Goal: Obtain resource: Download file/media

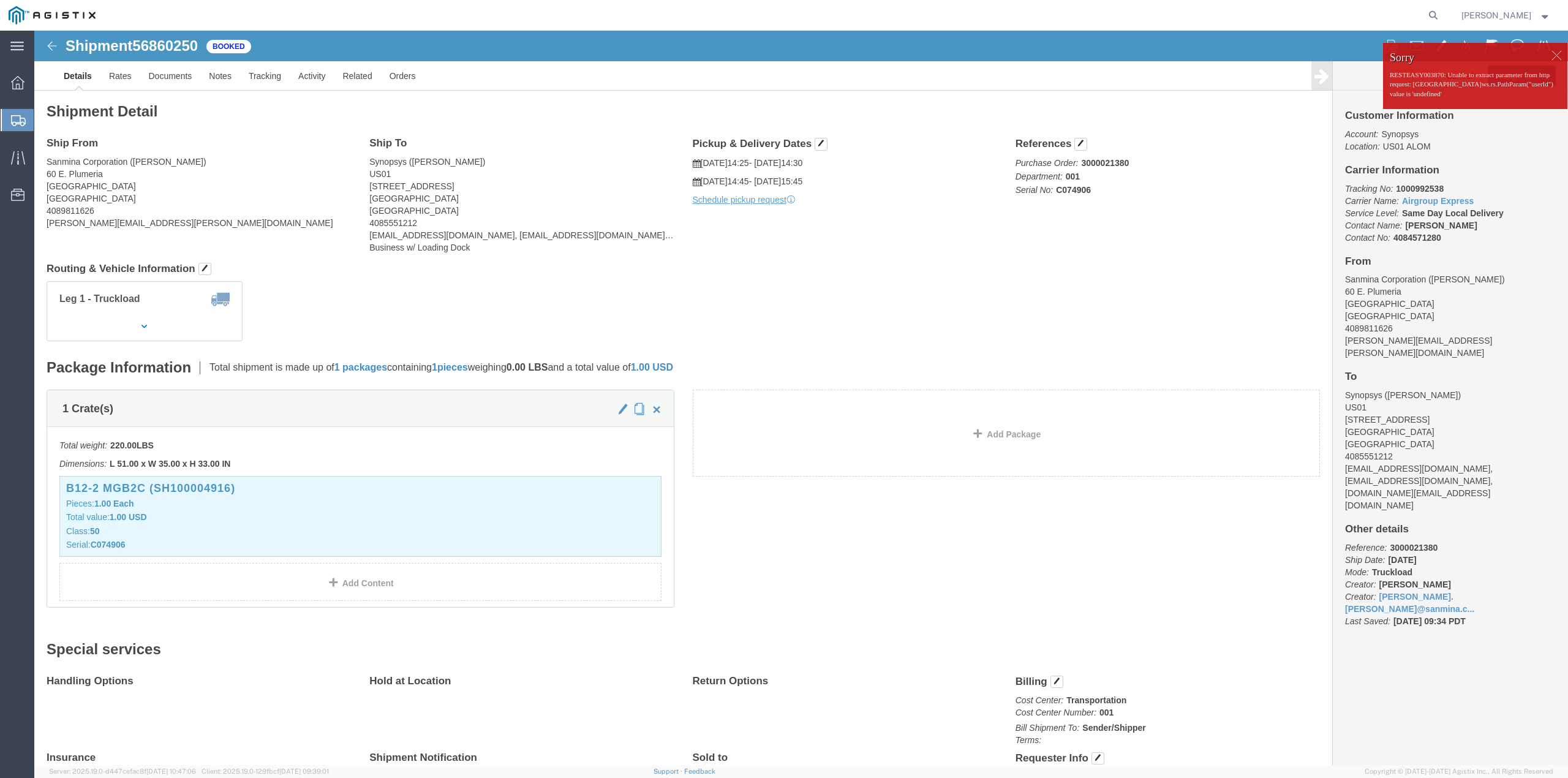
click div
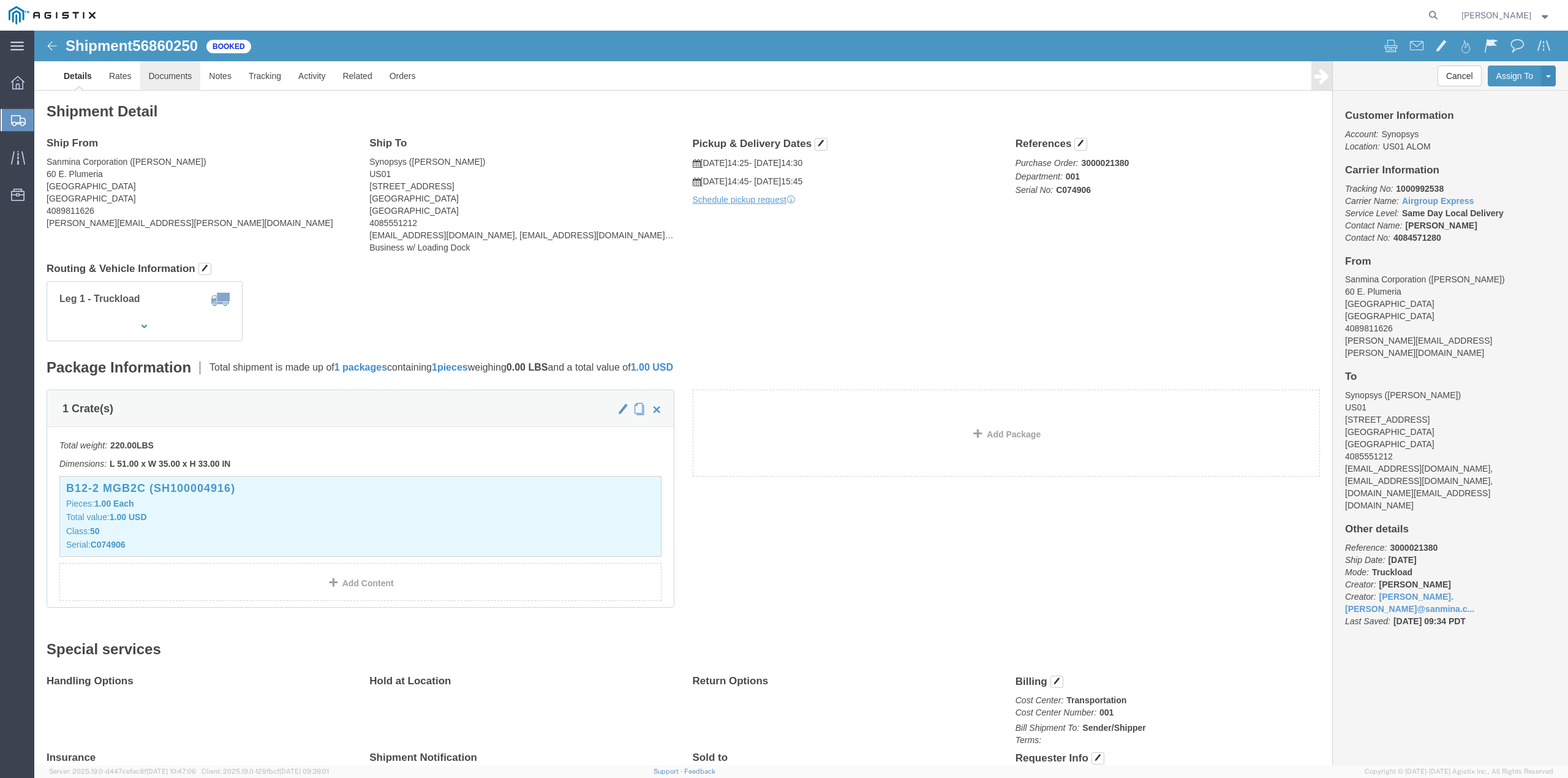
click link "Documents"
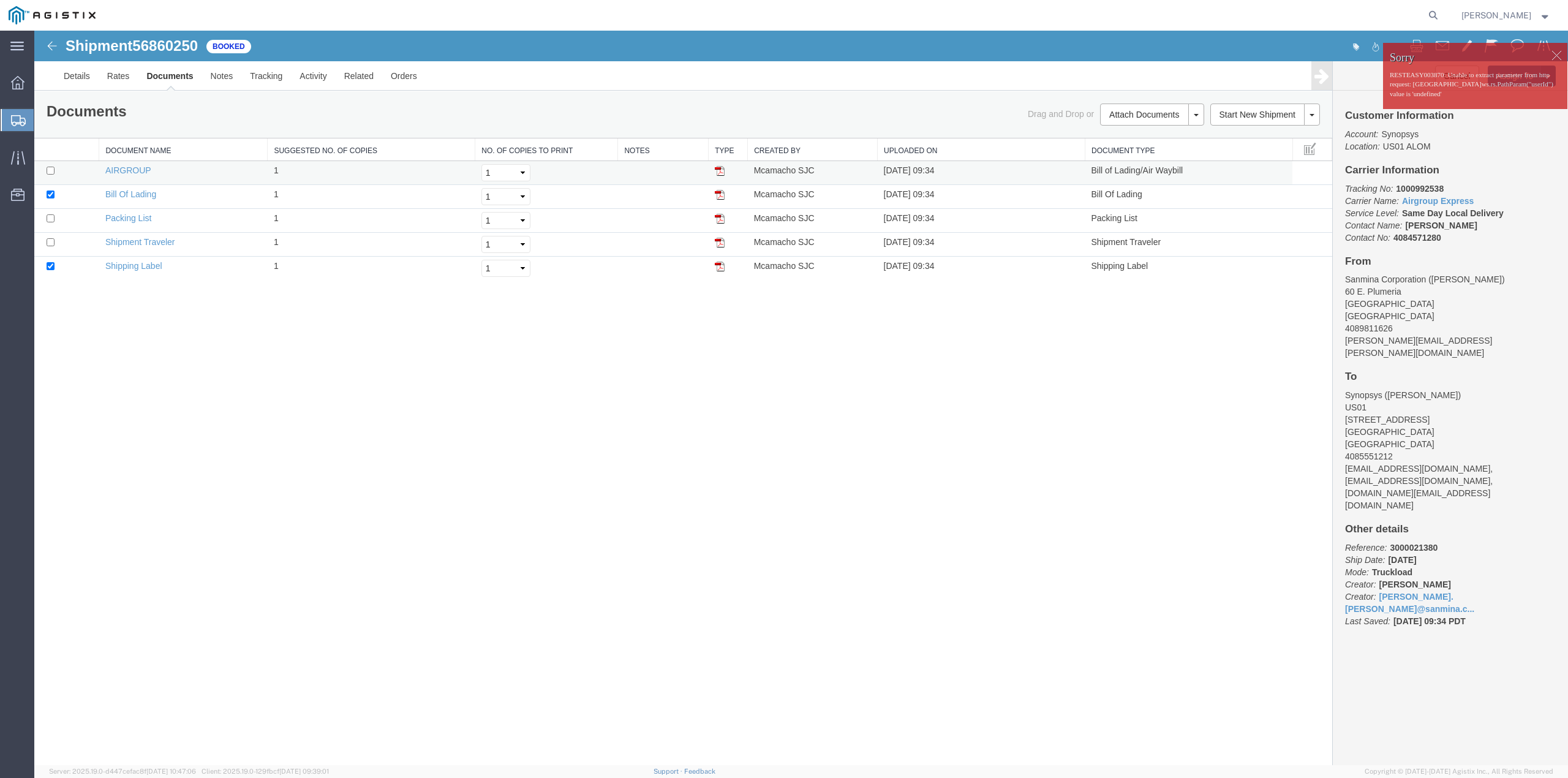
click at [719, 172] on img at bounding box center [719, 171] width 10 height 10
